Goal: Task Accomplishment & Management: Complete application form

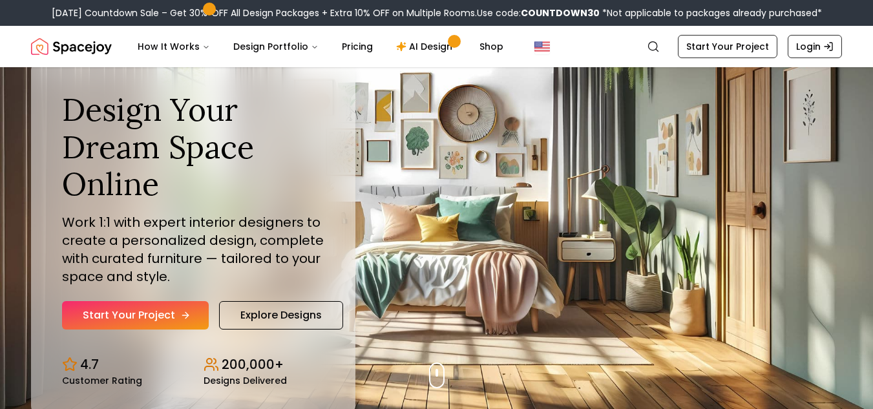
click at [160, 322] on link "Start Your Project" at bounding box center [135, 315] width 147 height 28
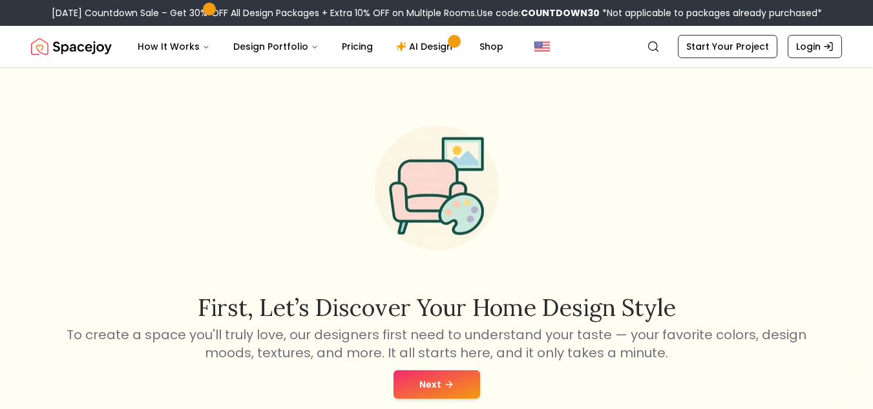
click at [413, 393] on button "Next" at bounding box center [437, 384] width 87 height 28
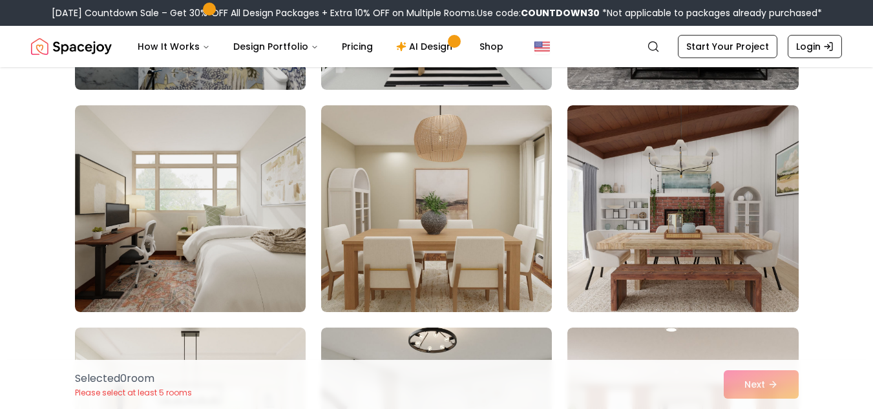
scroll to position [297, 0]
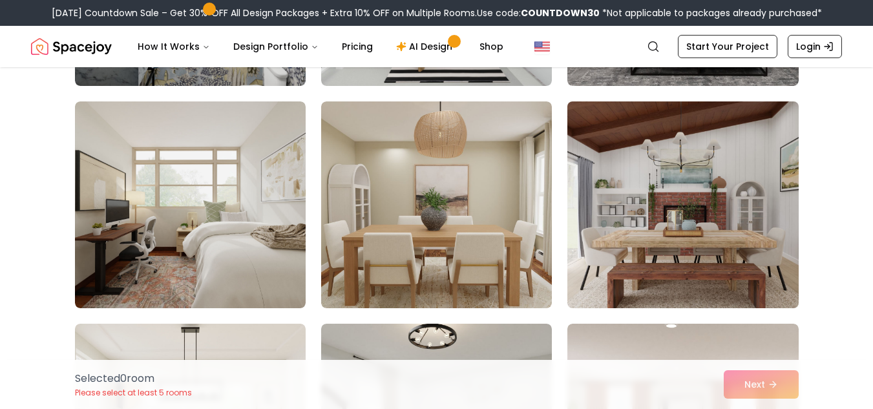
click at [700, 197] on img at bounding box center [683, 204] width 242 height 217
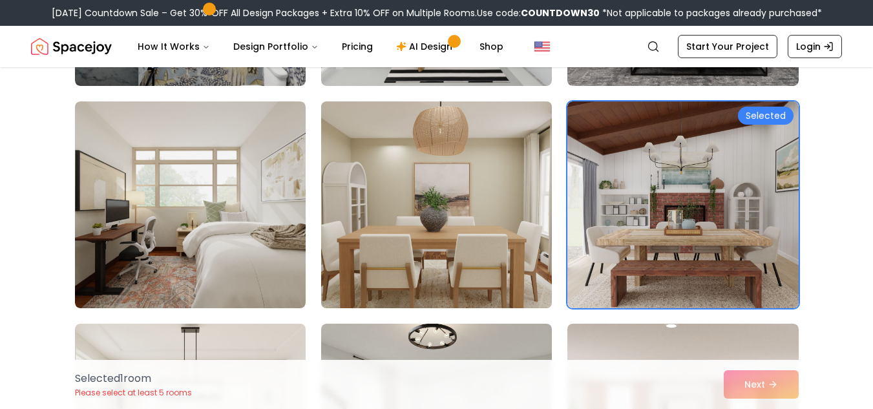
click at [372, 204] on img at bounding box center [436, 204] width 242 height 217
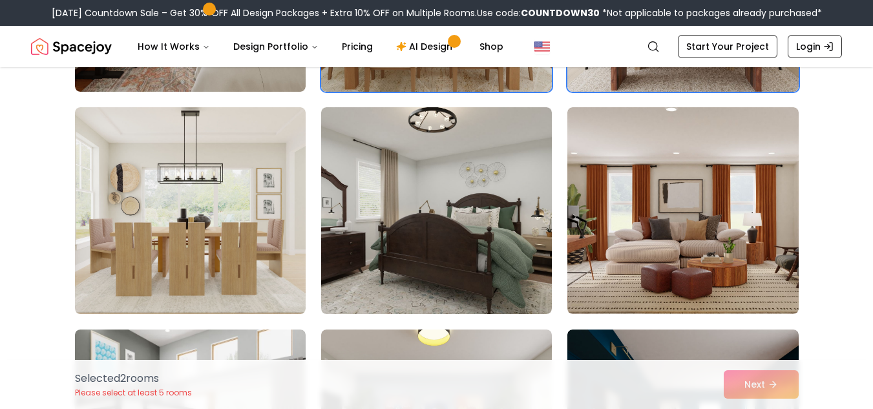
scroll to position [518, 0]
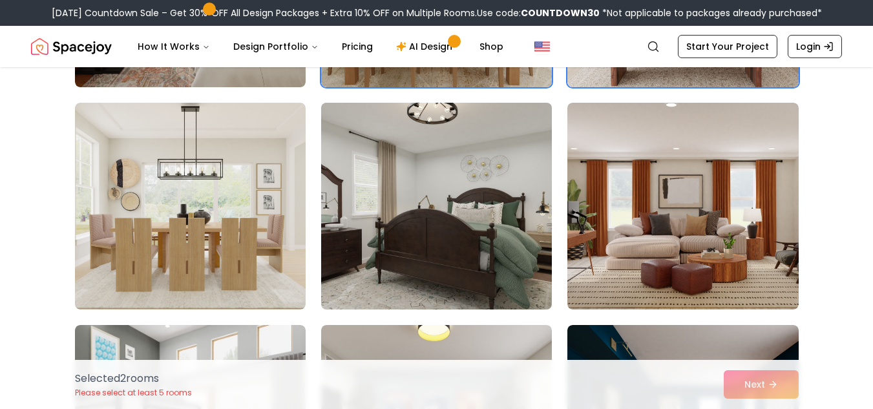
click at [505, 213] on img at bounding box center [436, 206] width 242 height 217
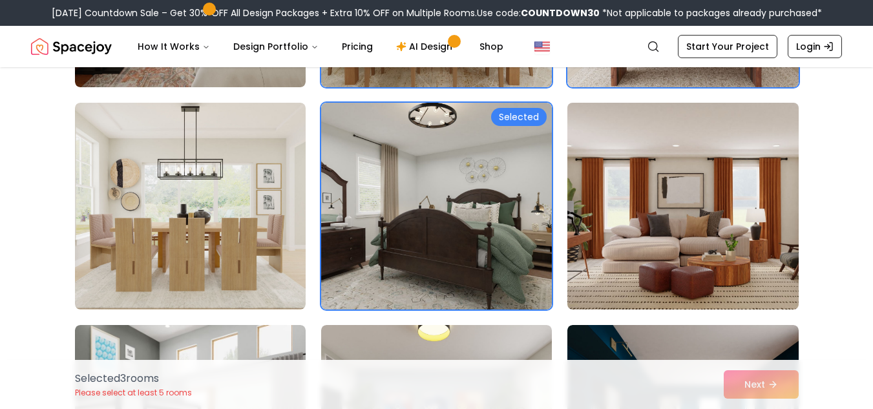
click at [711, 187] on img at bounding box center [683, 206] width 242 height 217
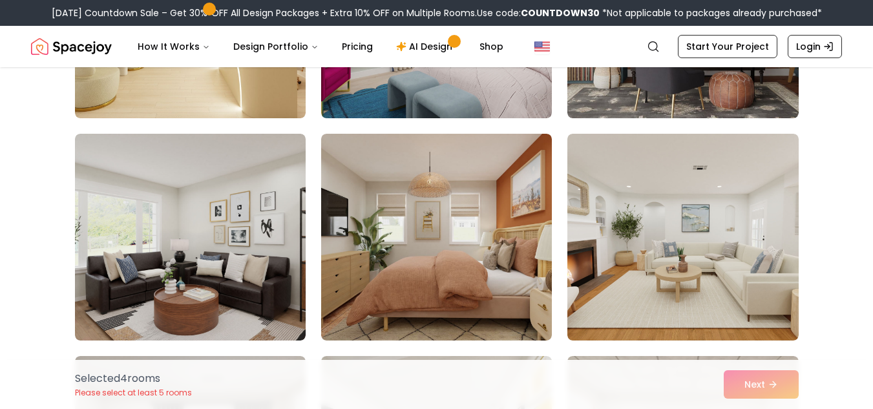
scroll to position [1143, 0]
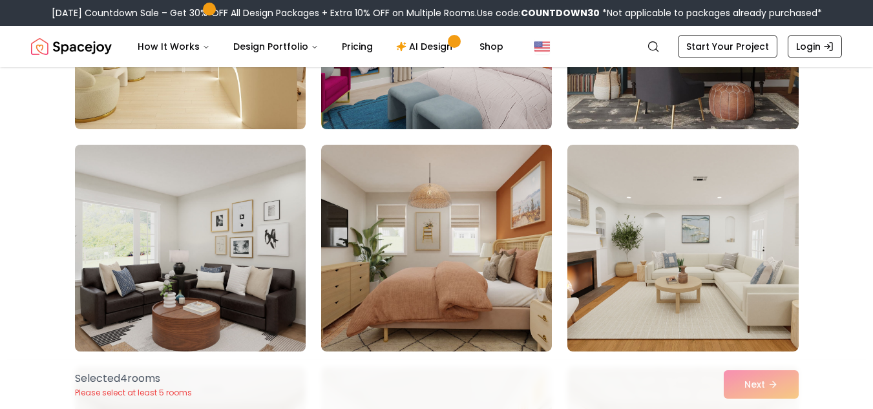
click at [178, 300] on img at bounding box center [190, 248] width 242 height 217
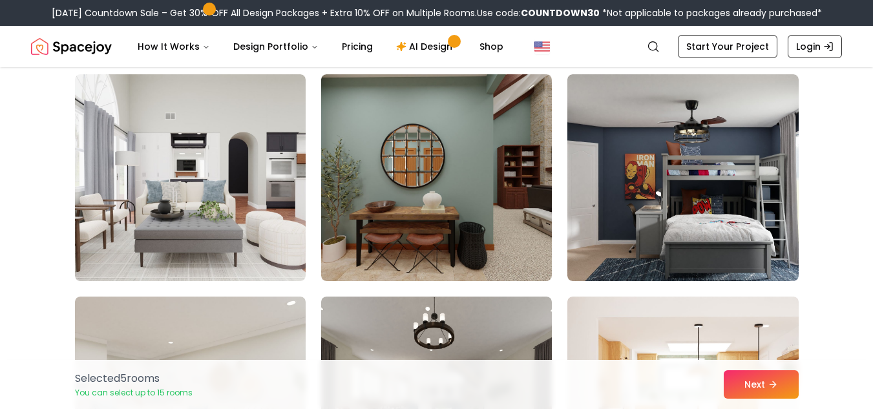
scroll to position [1663, 0]
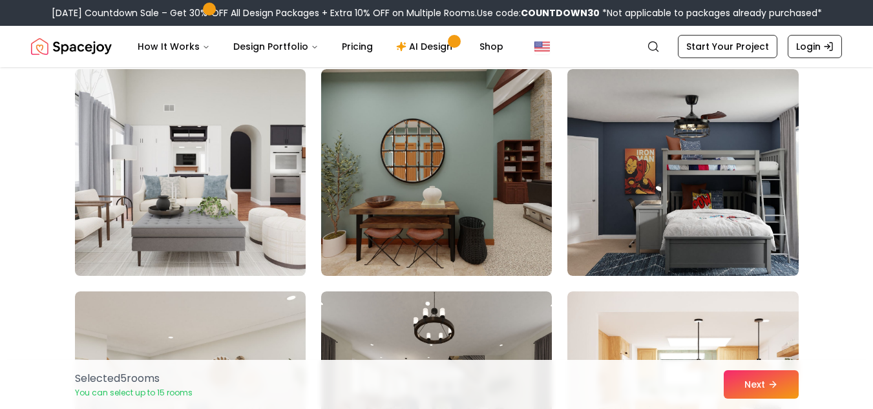
click at [136, 226] on img at bounding box center [190, 172] width 242 height 217
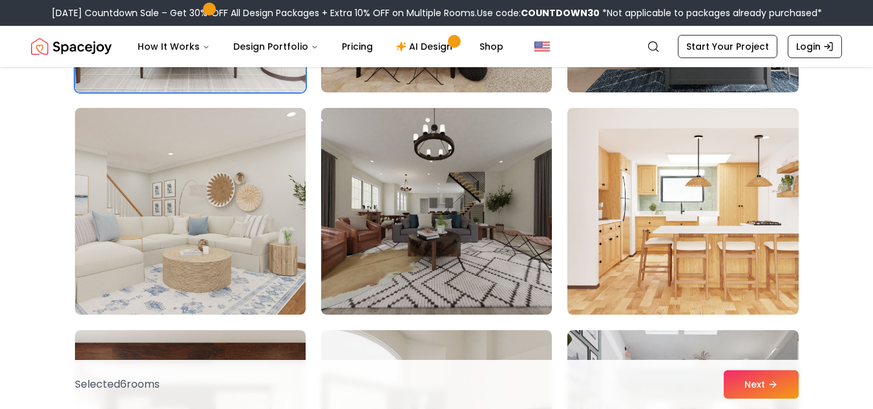
scroll to position [1859, 0]
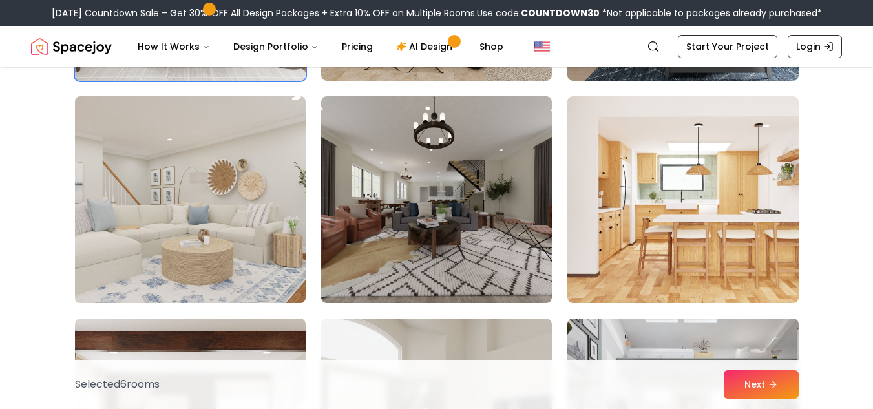
click at [266, 224] on img at bounding box center [190, 199] width 242 height 217
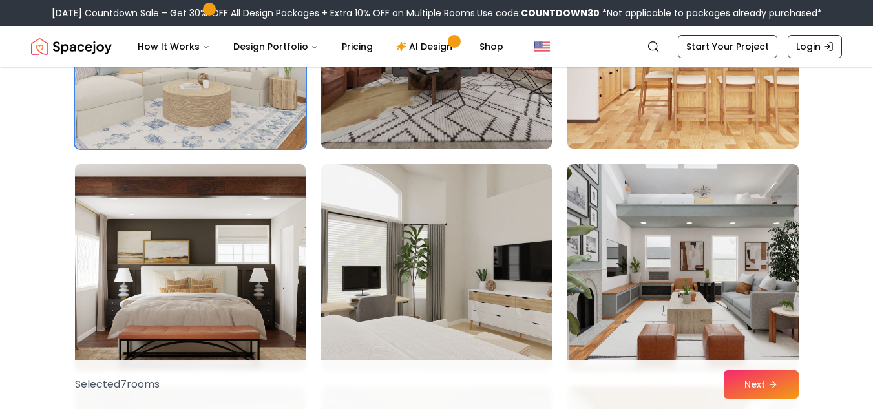
scroll to position [2170, 0]
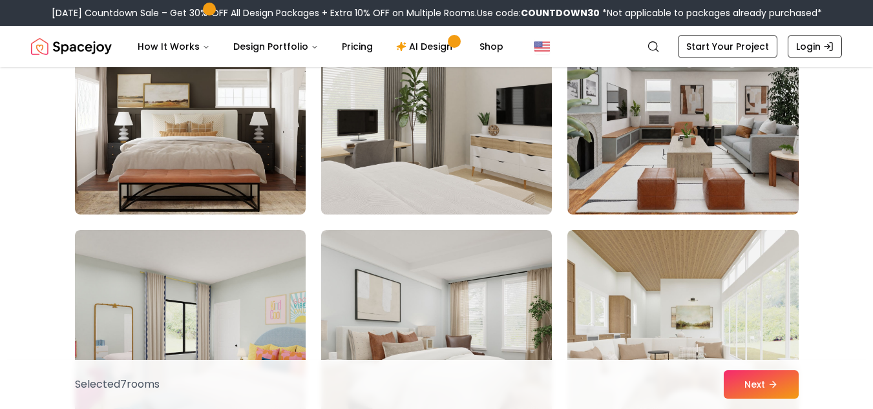
drag, startPoint x: 338, startPoint y: 138, endPoint x: 485, endPoint y: 103, distance: 151.6
click at [485, 103] on img at bounding box center [436, 111] width 242 height 217
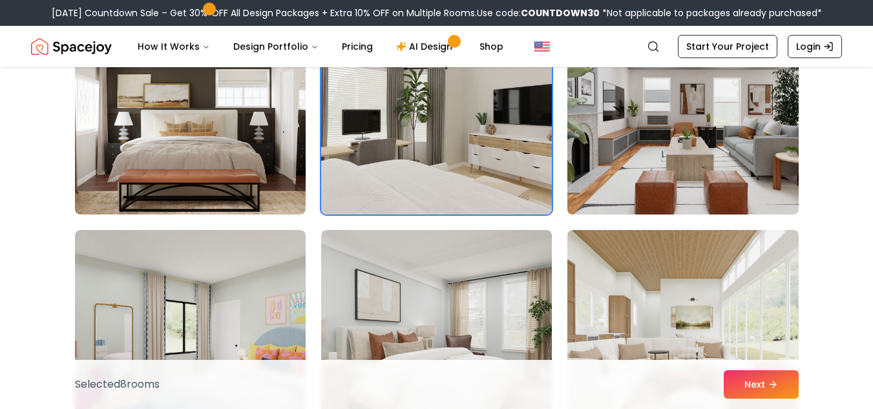
click at [681, 155] on img at bounding box center [683, 111] width 242 height 217
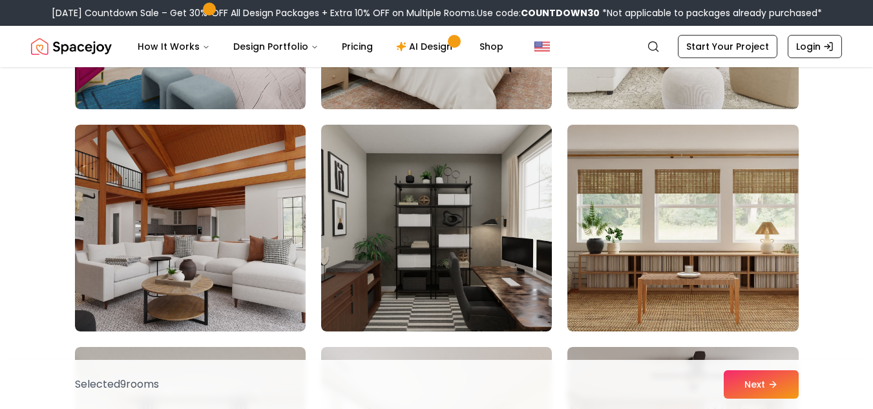
scroll to position [2519, 0]
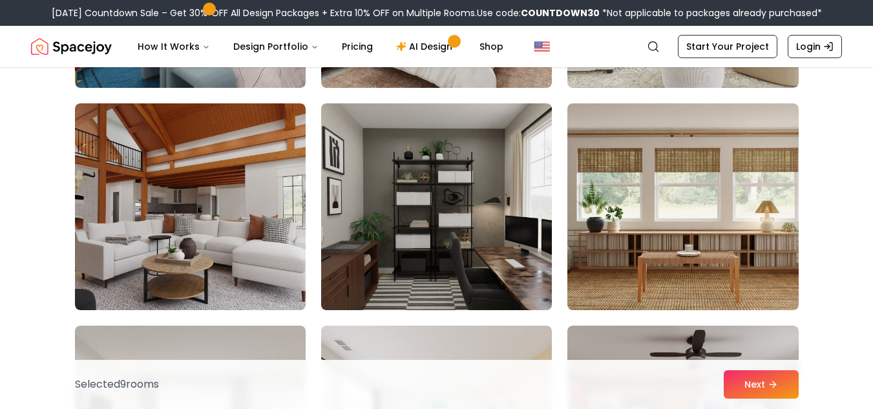
click at [533, 264] on img at bounding box center [436, 206] width 242 height 217
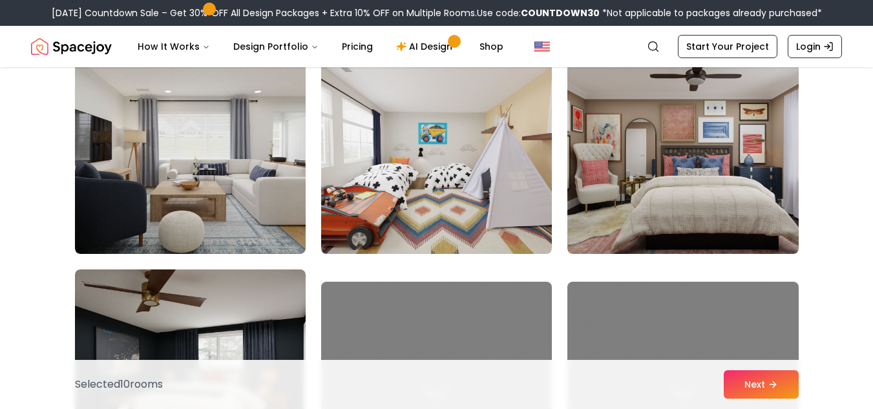
scroll to position [2839, 0]
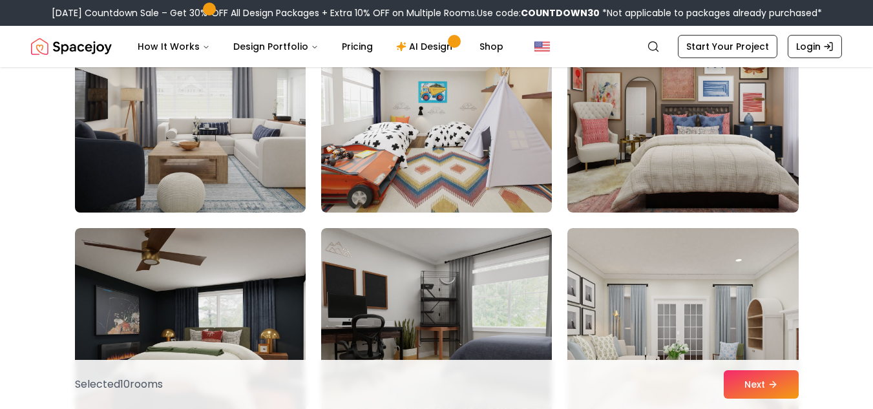
click at [286, 162] on img at bounding box center [190, 109] width 242 height 217
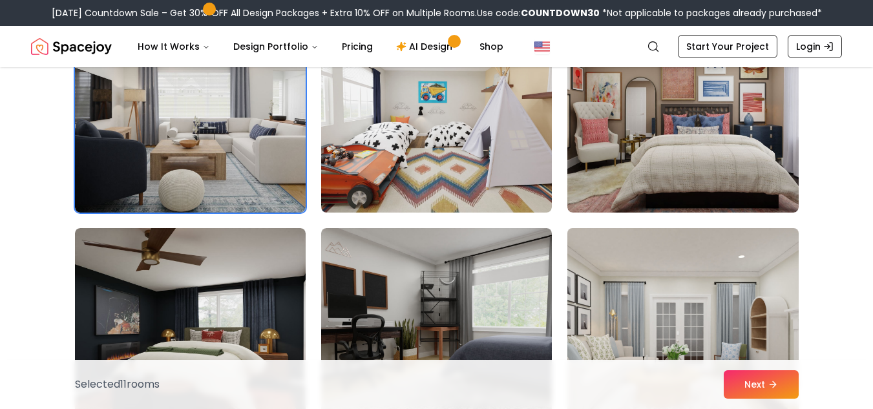
click at [669, 325] on img at bounding box center [683, 331] width 242 height 217
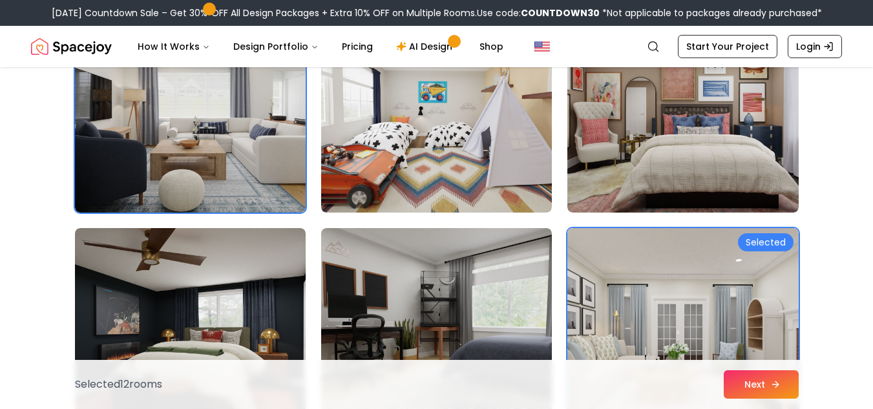
click at [763, 389] on button "Next" at bounding box center [761, 384] width 75 height 28
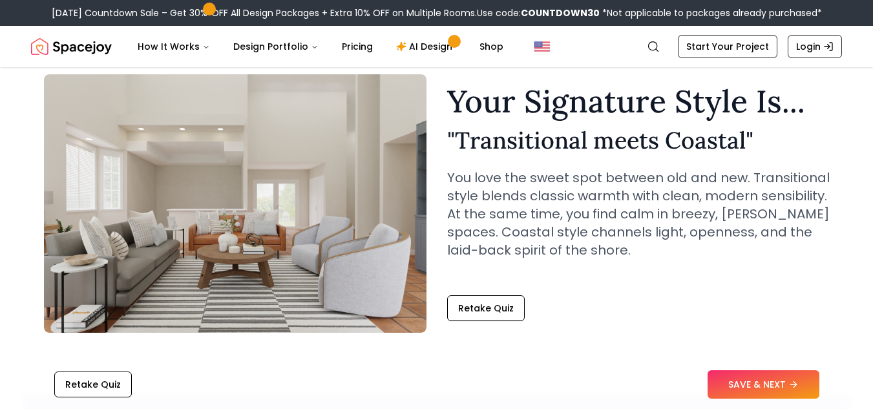
scroll to position [39, 0]
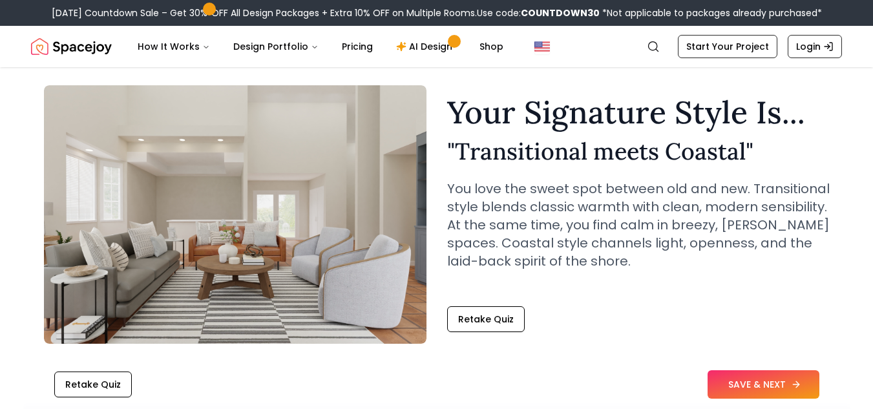
click at [733, 386] on button "SAVE & NEXT" at bounding box center [764, 384] width 112 height 28
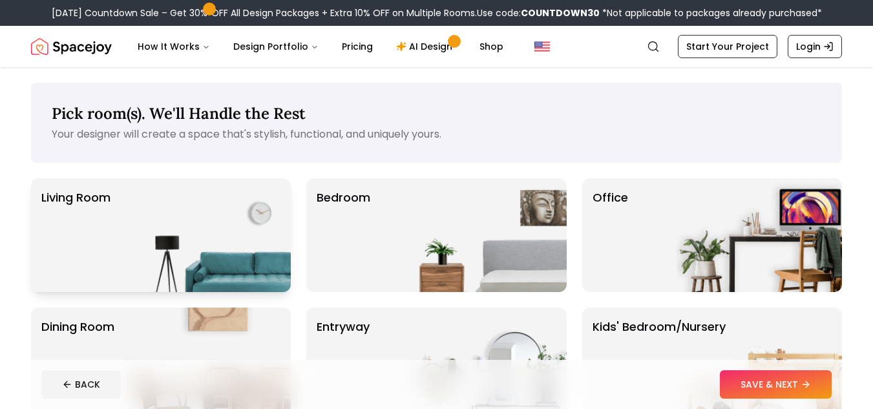
click at [224, 234] on img at bounding box center [207, 235] width 165 height 114
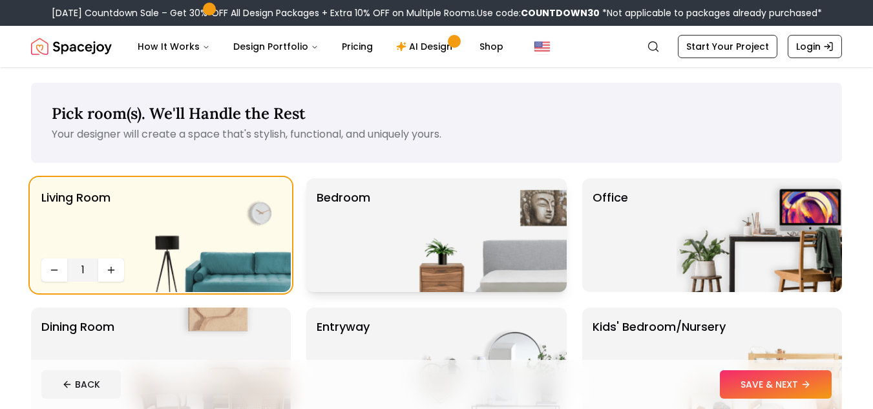
click at [347, 226] on p "Bedroom" at bounding box center [344, 235] width 54 height 93
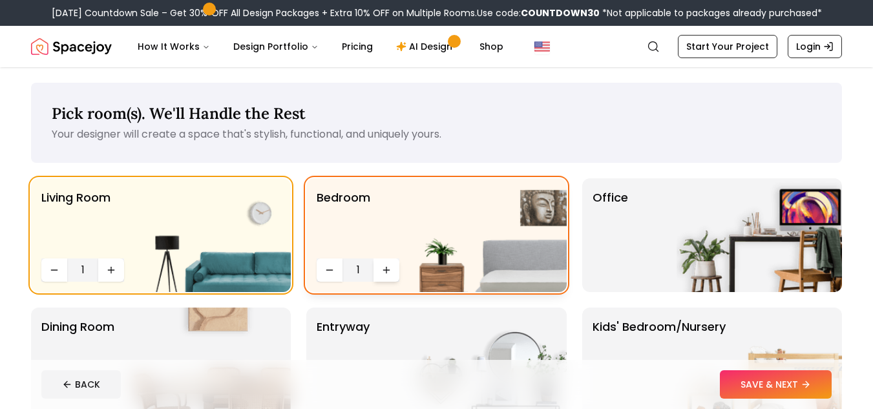
click at [379, 261] on button "Increase quantity" at bounding box center [387, 270] width 26 height 23
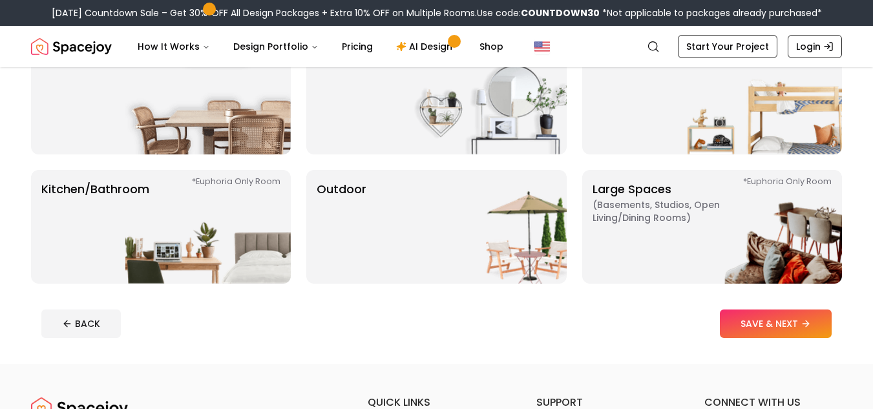
scroll to position [206, 0]
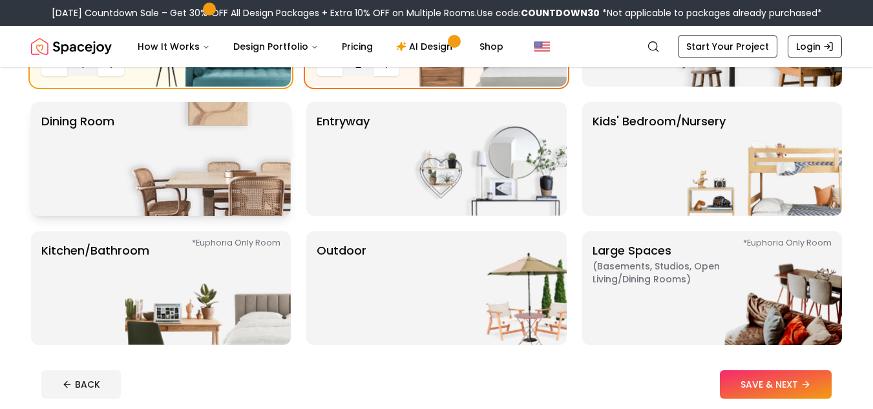
click at [239, 144] on img at bounding box center [207, 159] width 165 height 114
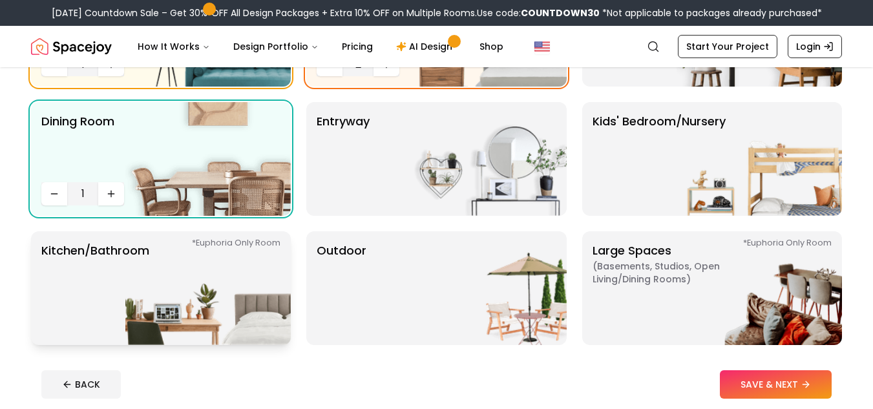
click at [268, 268] on img at bounding box center [207, 288] width 165 height 114
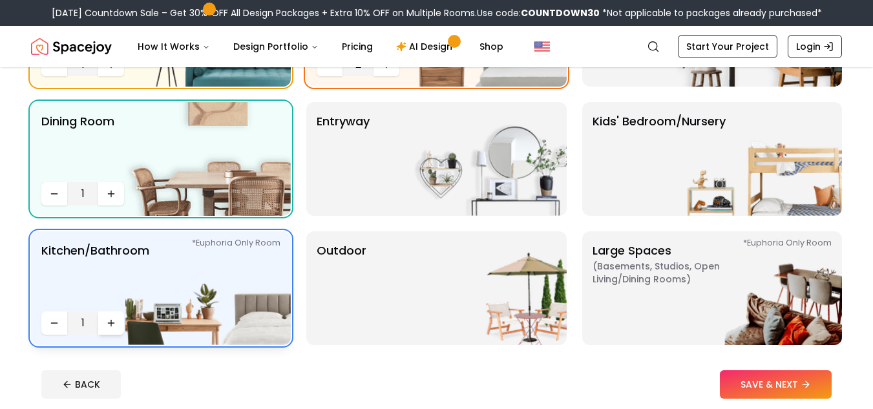
click at [107, 314] on button "Increase quantity" at bounding box center [111, 323] width 26 height 23
click at [751, 381] on button "SAVE & NEXT" at bounding box center [776, 384] width 112 height 28
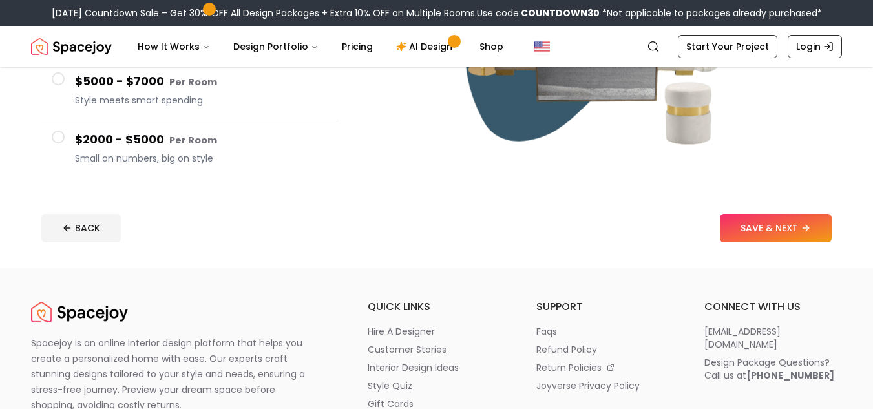
scroll to position [283, 0]
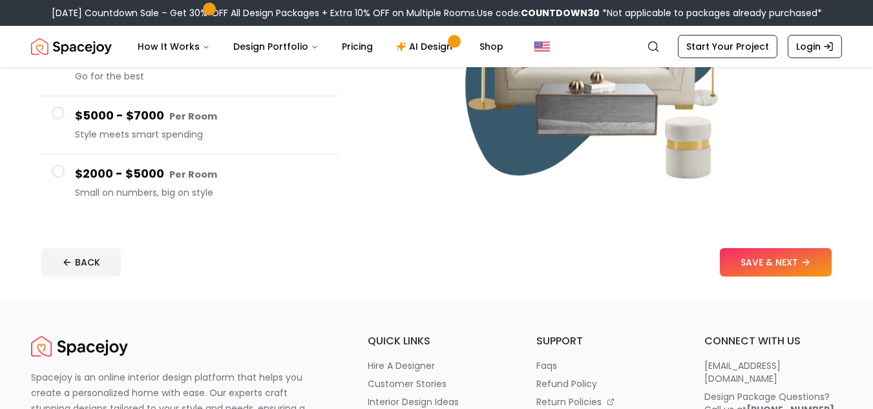
click at [213, 208] on button "$2000 - $5000 Per Room Small on numbers, big on style" at bounding box center [189, 184] width 297 height 58
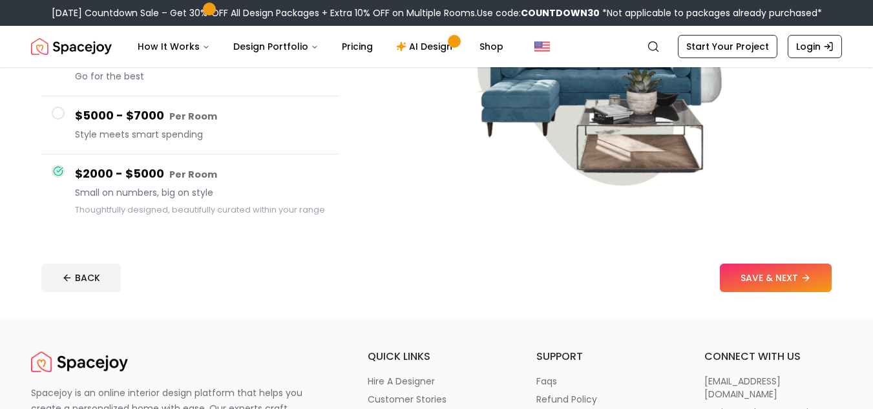
click at [752, 262] on footer "BACK SAVE & NEXT" at bounding box center [436, 277] width 811 height 49
click at [754, 271] on button "SAVE & NEXT" at bounding box center [776, 278] width 112 height 28
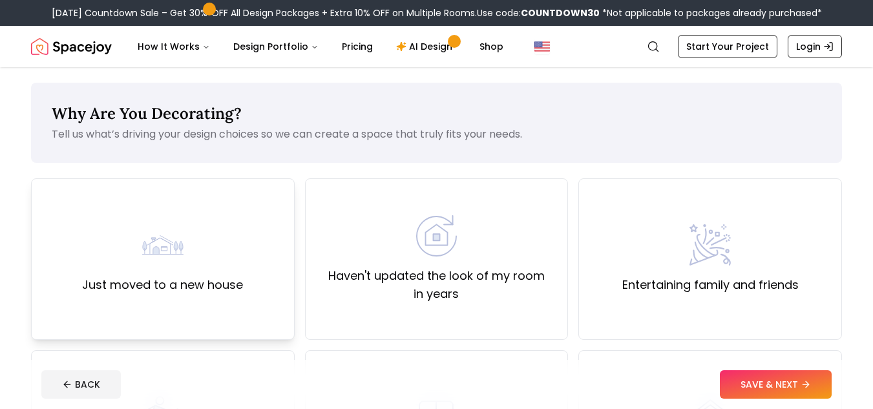
click at [188, 288] on label "Just moved to a new house" at bounding box center [162, 285] width 161 height 18
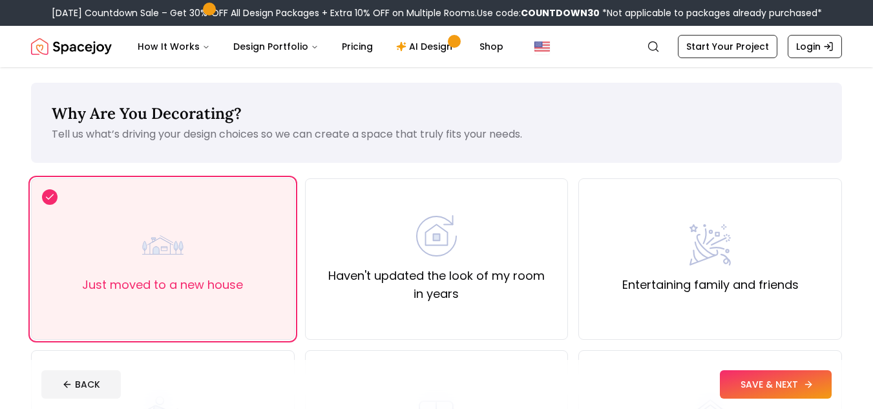
click at [802, 392] on button "SAVE & NEXT" at bounding box center [776, 384] width 112 height 28
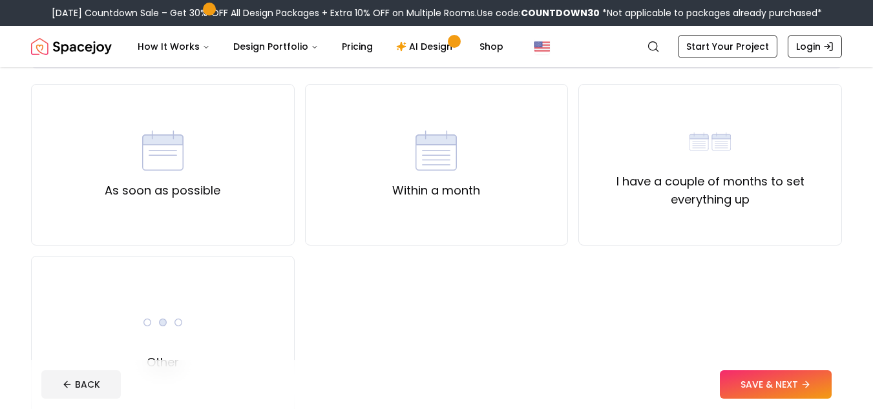
scroll to position [86, 0]
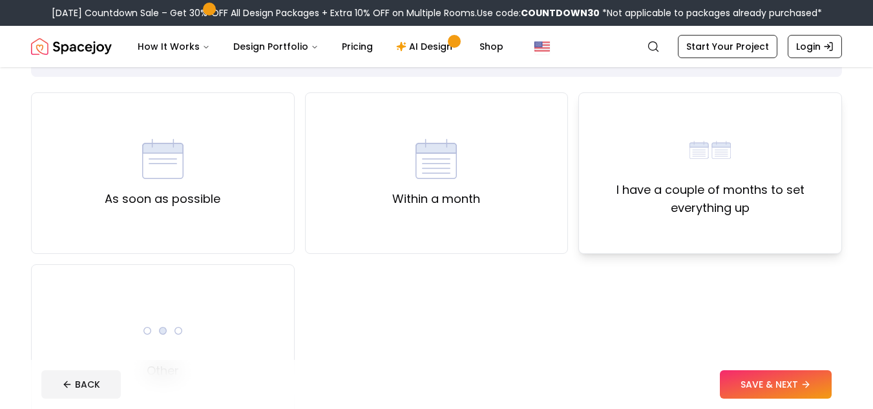
click at [675, 208] on label "I have a couple of months to set everything up" at bounding box center [711, 199] width 242 height 36
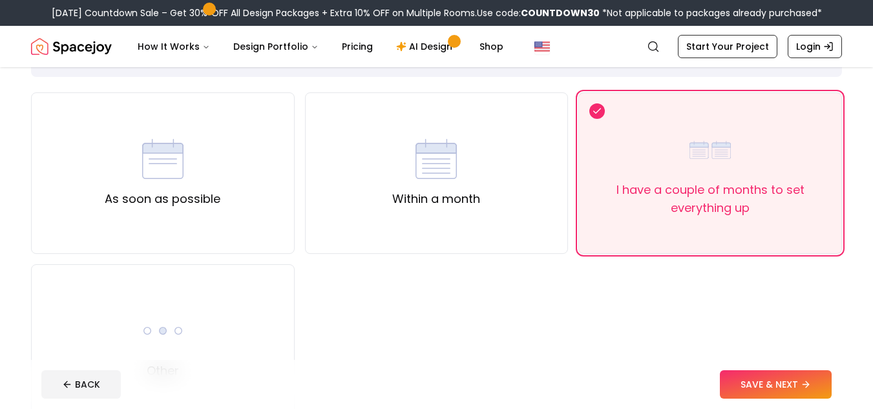
scroll to position [144, 0]
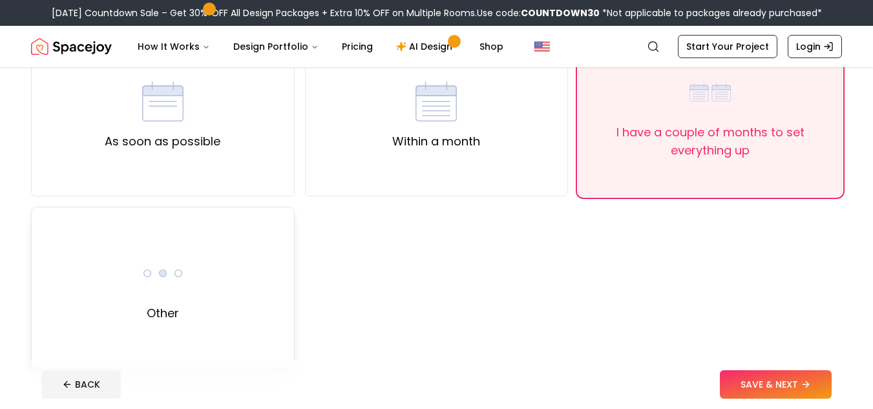
click at [233, 275] on div "Other" at bounding box center [163, 288] width 264 height 162
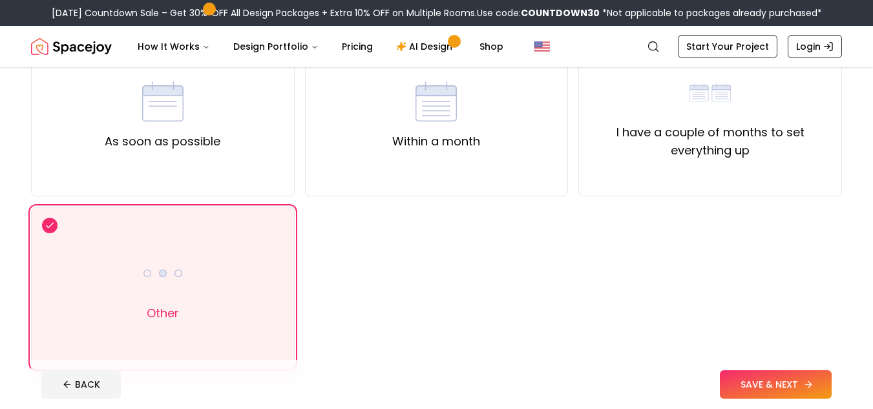
click at [742, 379] on button "SAVE & NEXT" at bounding box center [776, 384] width 112 height 28
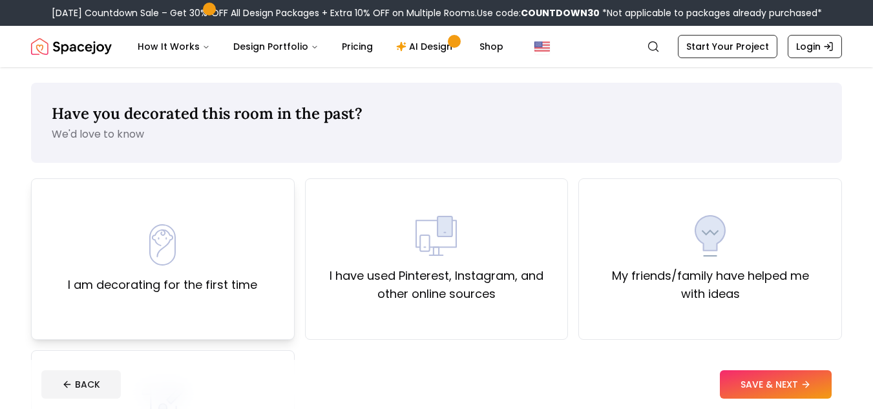
click at [264, 265] on div "I am decorating for the first time" at bounding box center [163, 259] width 264 height 162
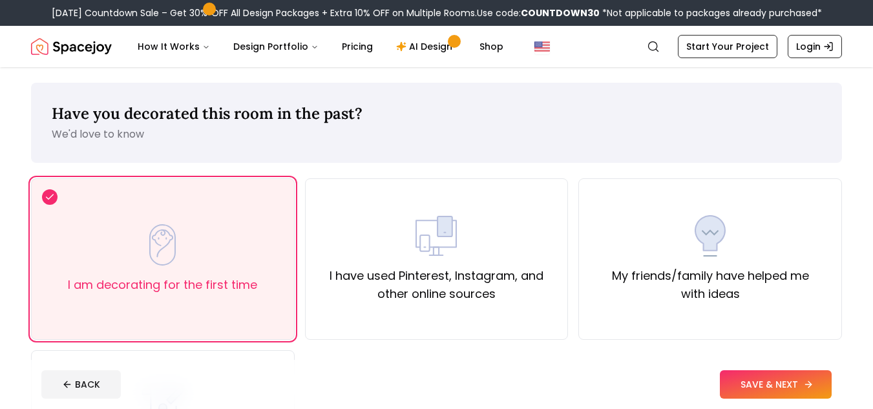
click at [763, 381] on button "SAVE & NEXT" at bounding box center [776, 384] width 112 height 28
